Goal: Information Seeking & Learning: Learn about a topic

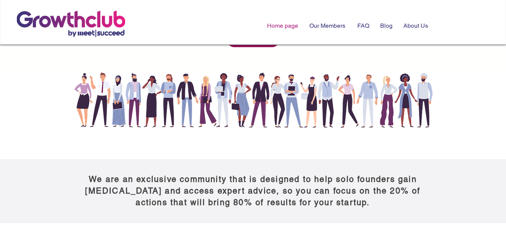
scroll to position [205, 0]
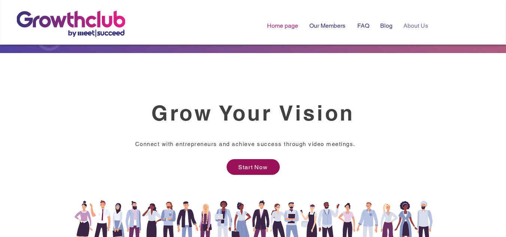
click at [421, 23] on p "About Us" at bounding box center [415, 25] width 32 height 18
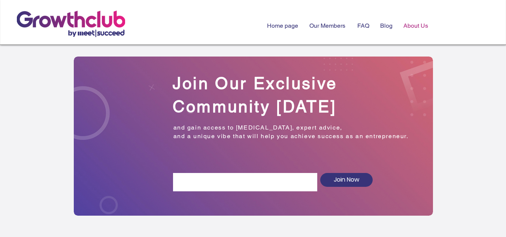
scroll to position [597, 0]
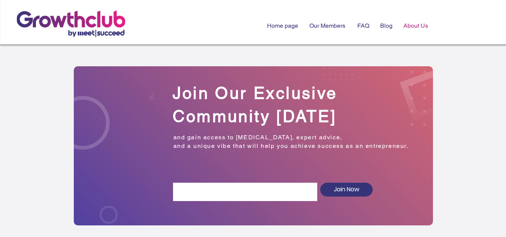
scroll to position [597, 0]
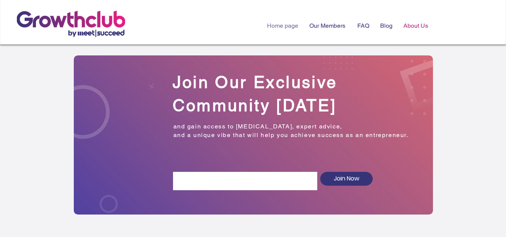
click at [285, 24] on p "Home page" at bounding box center [282, 25] width 39 height 18
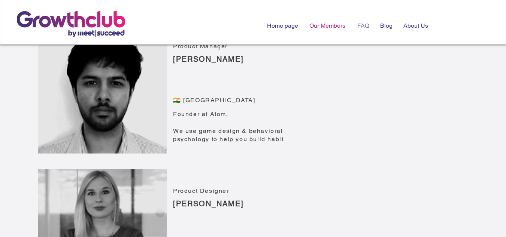
scroll to position [1673, 0]
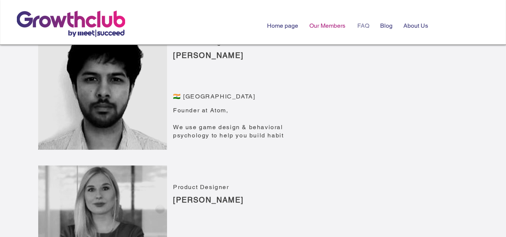
click at [366, 22] on p "FAQ" at bounding box center [362, 25] width 19 height 18
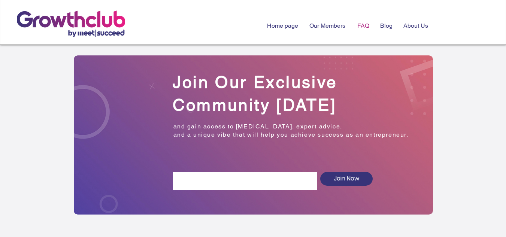
scroll to position [102, 0]
